Goal: Task Accomplishment & Management: Manage account settings

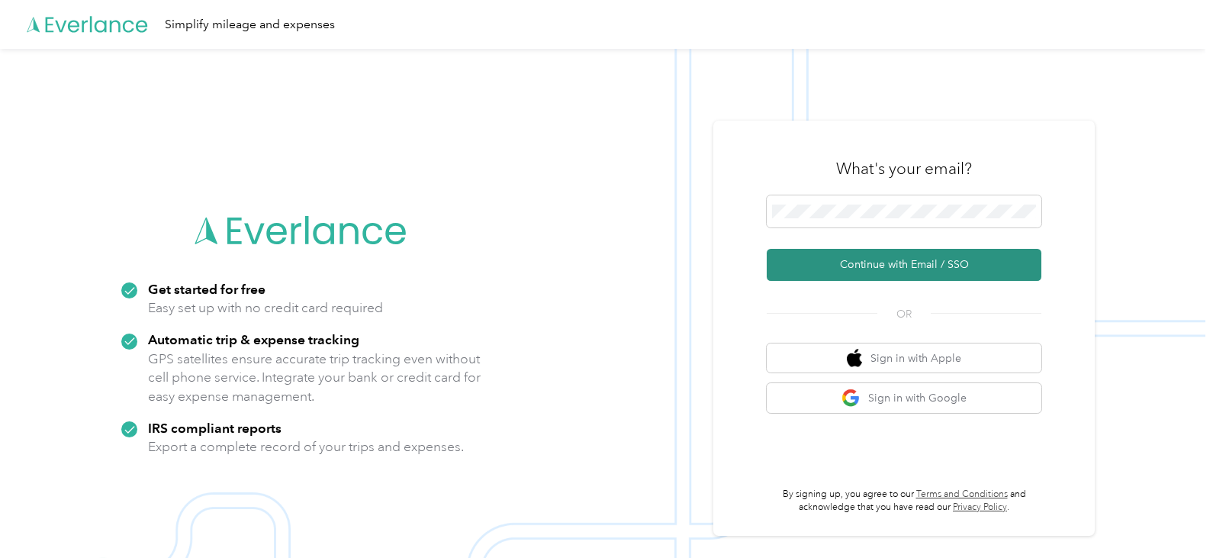
click at [836, 271] on button "Continue with Email / SSO" at bounding box center [904, 265] width 275 height 32
click at [854, 269] on button "Continue with Email / SSO" at bounding box center [904, 265] width 275 height 32
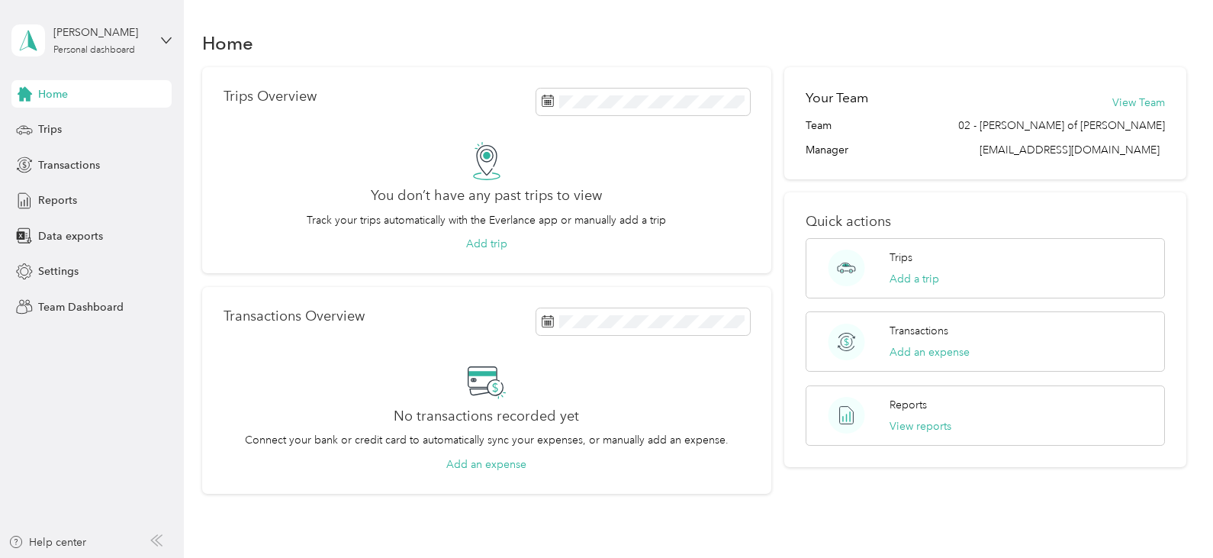
click at [164, 34] on div "[PERSON_NAME] Personal dashboard" at bounding box center [91, 40] width 160 height 53
click at [80, 127] on div "Team dashboard" at bounding box center [172, 116] width 300 height 27
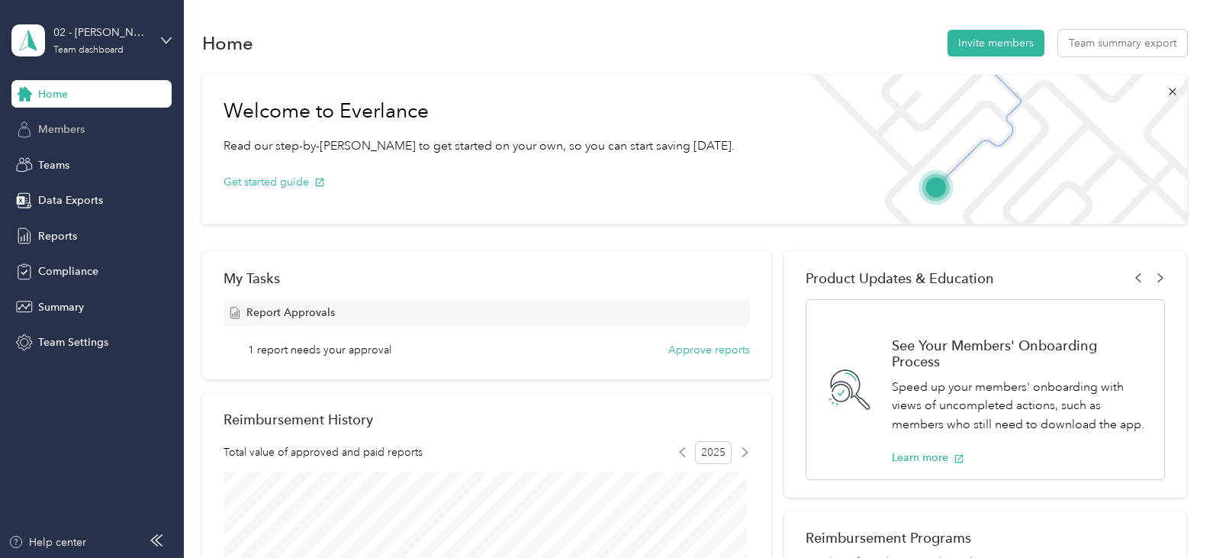
click at [71, 129] on span "Members" at bounding box center [61, 129] width 47 height 16
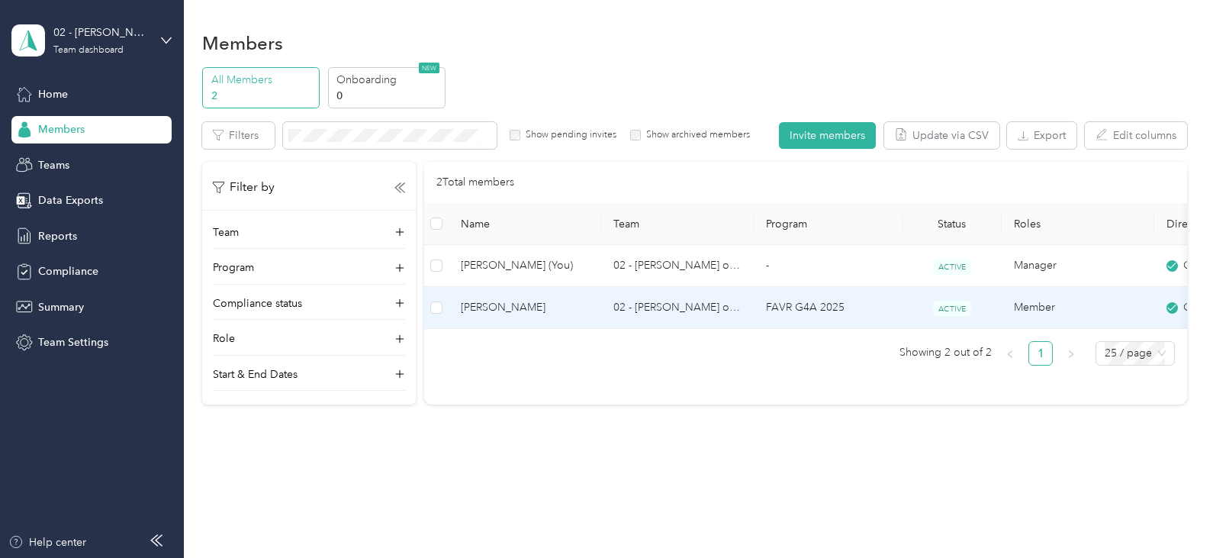
click at [667, 307] on td "02 - [PERSON_NAME] of [PERSON_NAME]" at bounding box center [677, 308] width 153 height 42
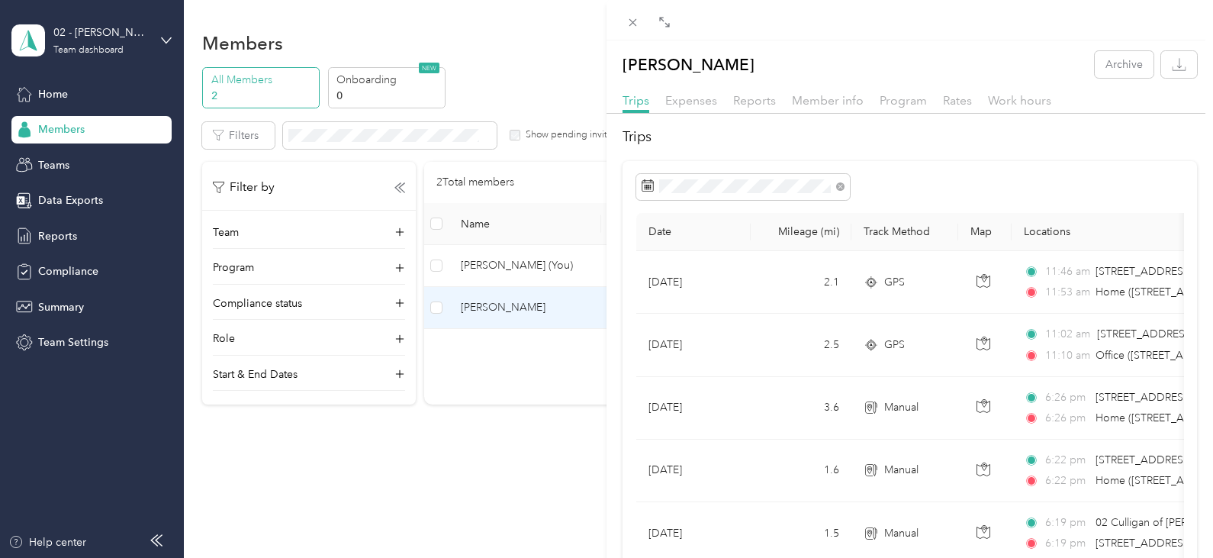
click at [40, 232] on div "[PERSON_NAME] Archive Trips Expenses Reports Member info Program Rates Work hou…" at bounding box center [606, 279] width 1213 height 558
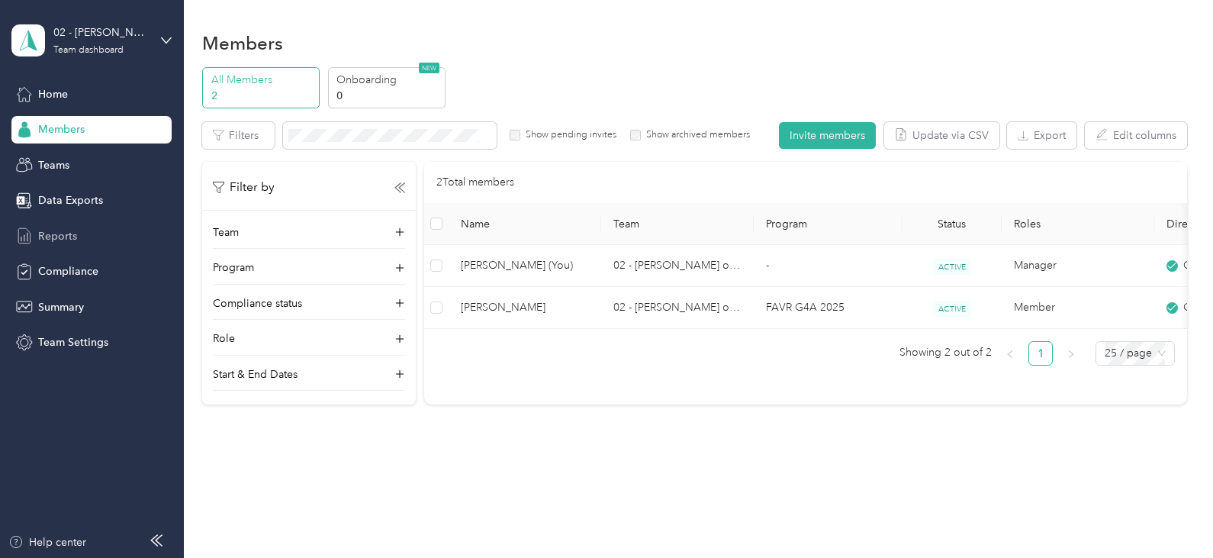
click at [41, 232] on span "Reports" at bounding box center [57, 236] width 39 height 16
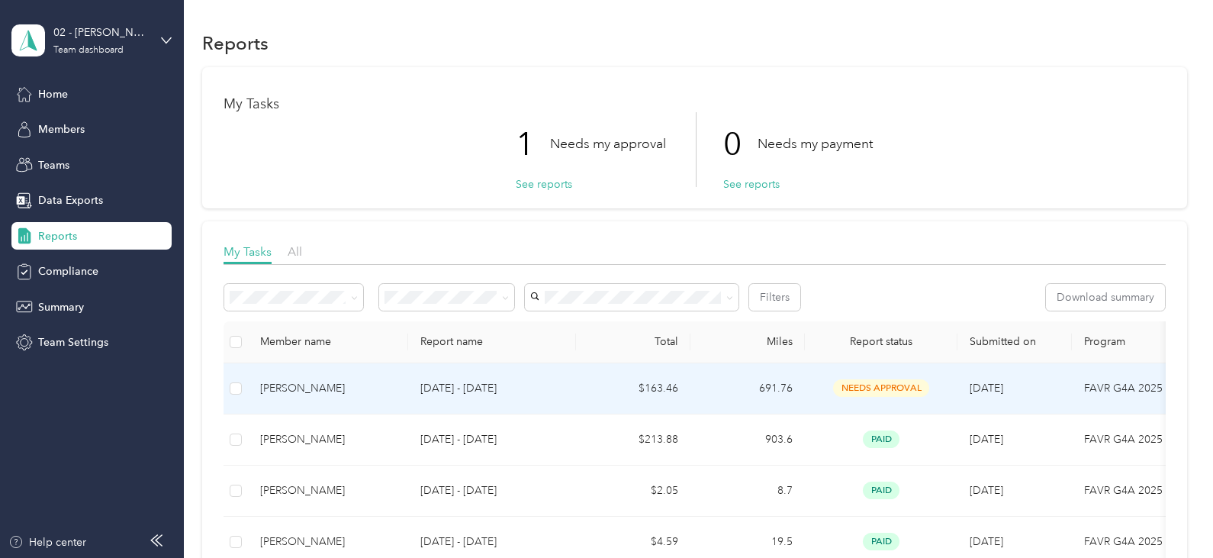
click at [482, 385] on p "[DATE] - [DATE]" at bounding box center [492, 388] width 143 height 17
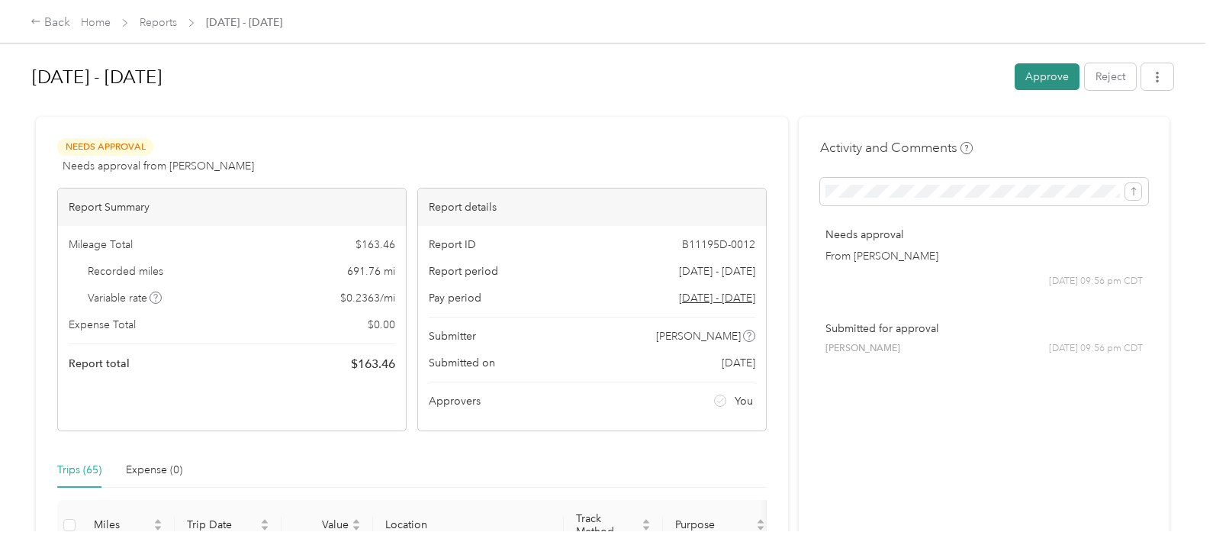
click at [1055, 79] on button "Approve" at bounding box center [1047, 76] width 65 height 27
